Goal: Task Accomplishment & Management: Manage account settings

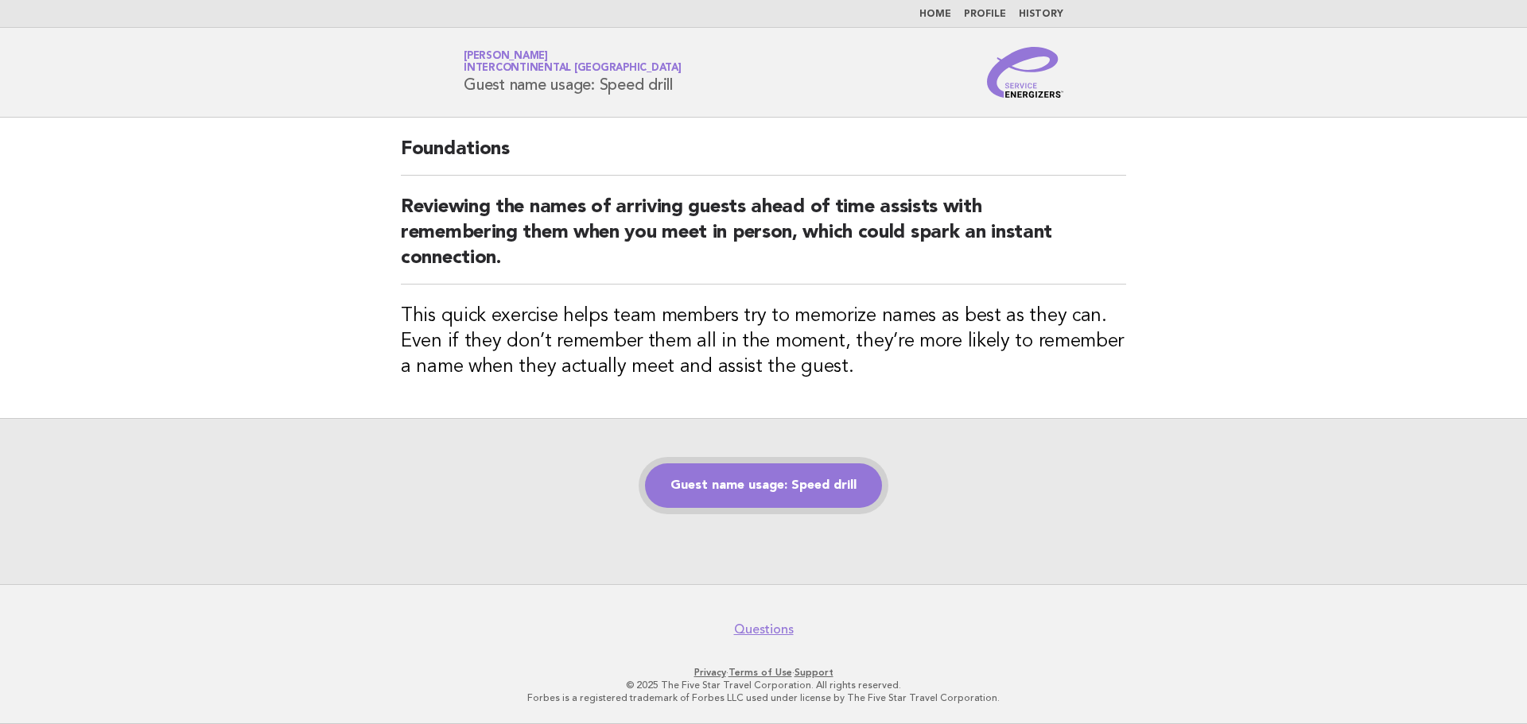
click at [739, 486] on link "Guest name usage: Speed drill" at bounding box center [763, 486] width 237 height 45
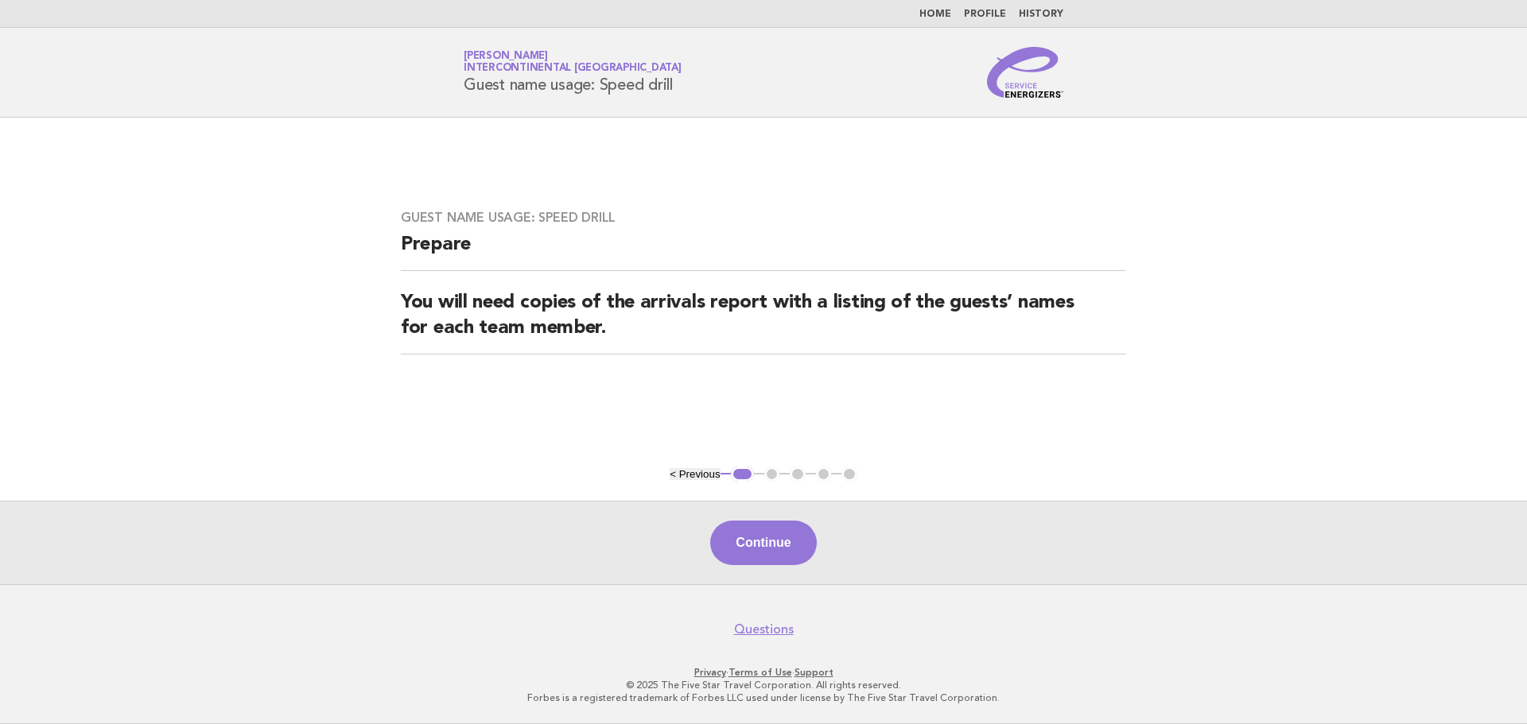
click at [939, 13] on link "Home" at bounding box center [935, 15] width 32 height 10
click at [943, 10] on link "Home" at bounding box center [935, 15] width 32 height 10
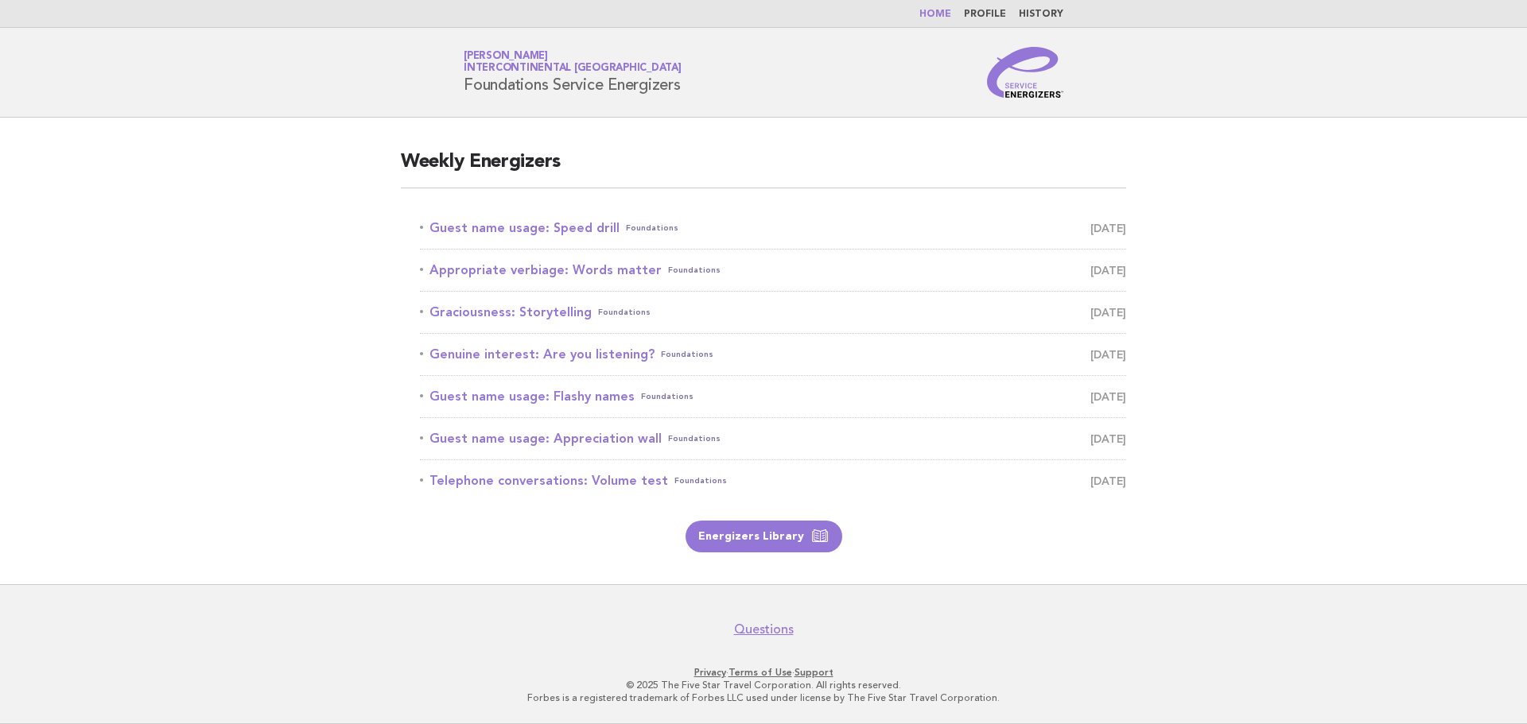
click at [979, 14] on link "Profile" at bounding box center [985, 15] width 42 height 10
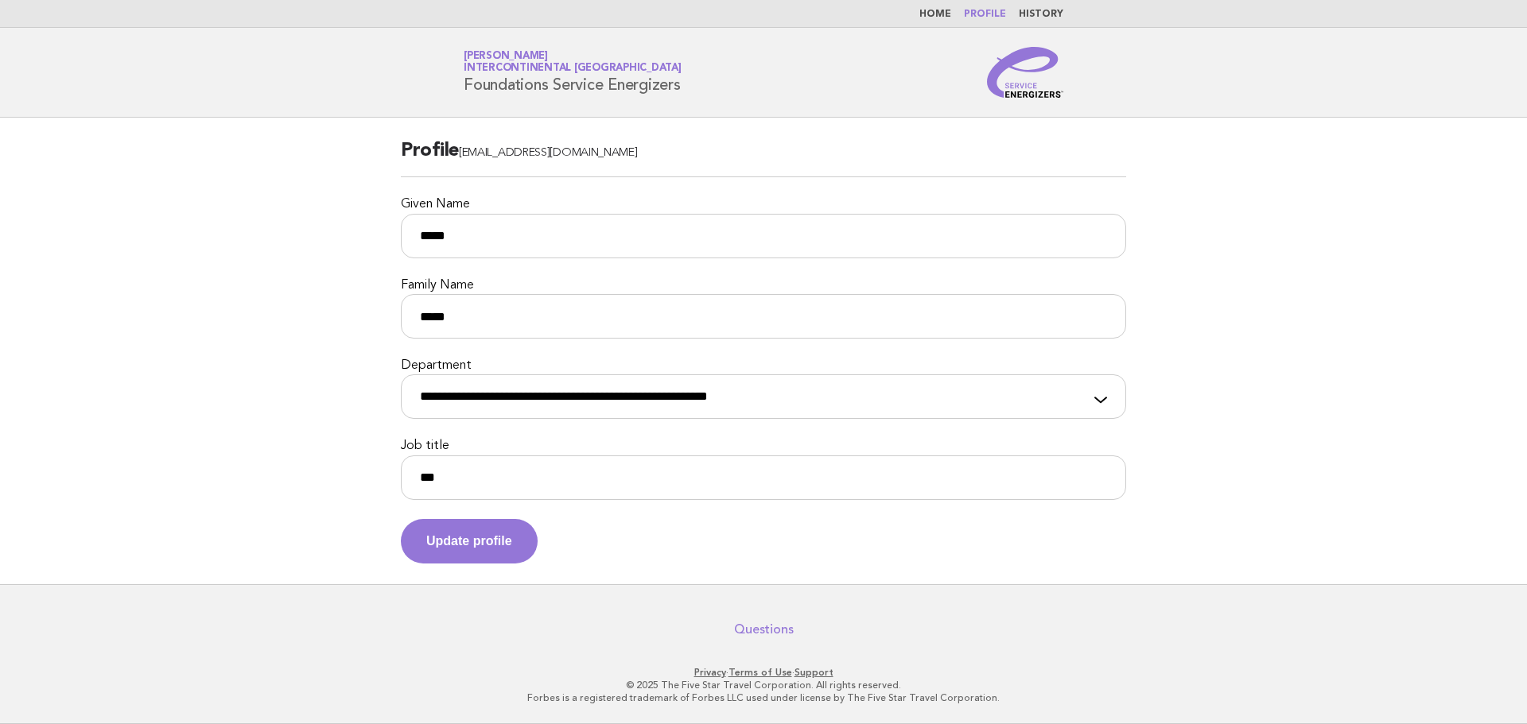
click at [765, 636] on link "Questions" at bounding box center [764, 630] width 60 height 16
click at [509, 531] on button "Update profile" at bounding box center [469, 541] width 137 height 45
